Goal: Task Accomplishment & Management: Manage account settings

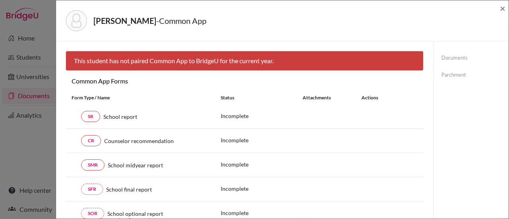
click at [49, 21] on div "[PERSON_NAME] - Common App × × This student has not paired Common App to Bridge…" at bounding box center [254, 109] width 509 height 219
click at [503, 8] on span "×" at bounding box center [502, 8] width 6 height 12
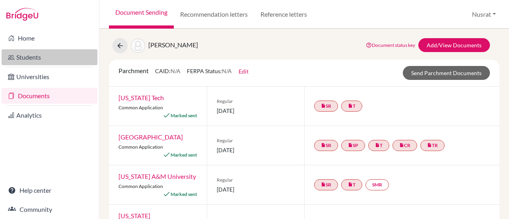
click at [31, 55] on link "Students" at bounding box center [50, 57] width 96 height 16
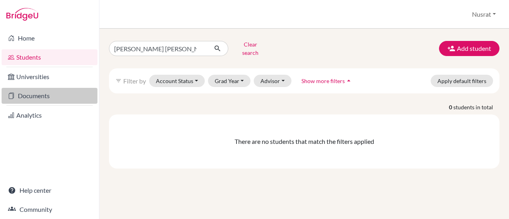
click at [35, 95] on link "Documents" at bounding box center [50, 96] width 96 height 16
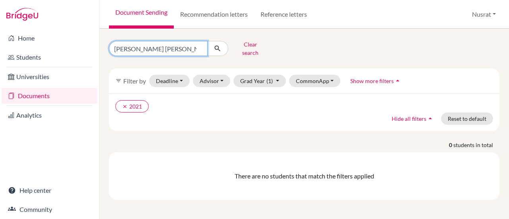
drag, startPoint x: 173, startPoint y: 45, endPoint x: 110, endPoint y: 46, distance: 62.4
click at [110, 46] on input "Nahreen Nabiha" at bounding box center [158, 48] width 99 height 15
type input "Reedha"
click button "submit" at bounding box center [217, 48] width 21 height 15
click at [140, 43] on input "Reedha" at bounding box center [158, 48] width 99 height 15
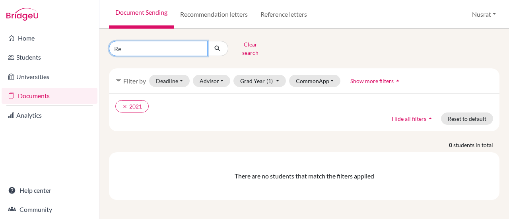
type input "R"
type input "Muanmar"
click button "submit" at bounding box center [217, 48] width 21 height 15
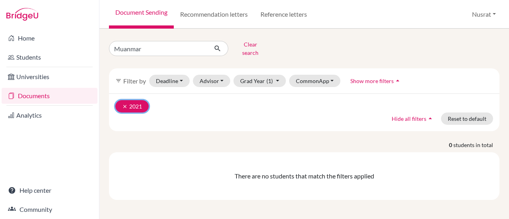
click at [134, 100] on button "clear 2021" at bounding box center [131, 106] width 33 height 12
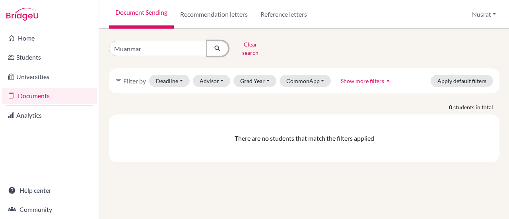
click at [219, 45] on icon "submit" at bounding box center [217, 49] width 8 height 8
click at [162, 45] on input "Muanmar" at bounding box center [158, 48] width 99 height 15
type input "M"
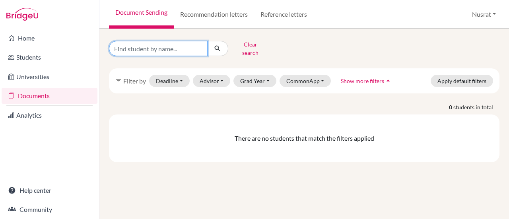
type input "E"
type input "Reedha"
click button "submit" at bounding box center [217, 48] width 21 height 15
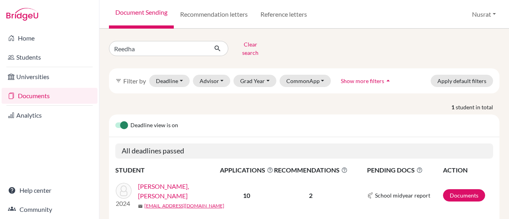
scroll to position [20, 0]
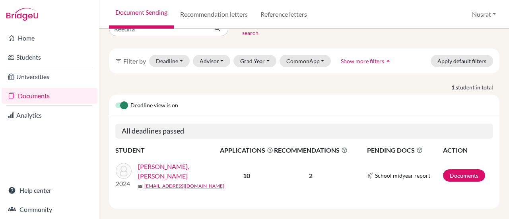
click at [184, 166] on link "Muammar, Reedha Binte" at bounding box center [181, 171] width 87 height 19
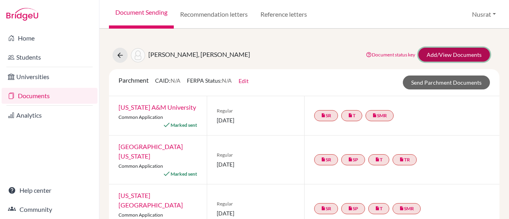
click at [432, 51] on link "Add/View Documents" at bounding box center [454, 55] width 72 height 14
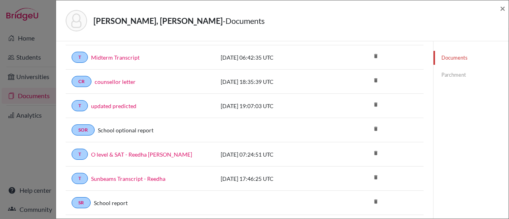
scroll to position [131, 0]
click at [127, 80] on link "counsellor letter" at bounding box center [115, 82] width 41 height 8
